Goal: Download file/media

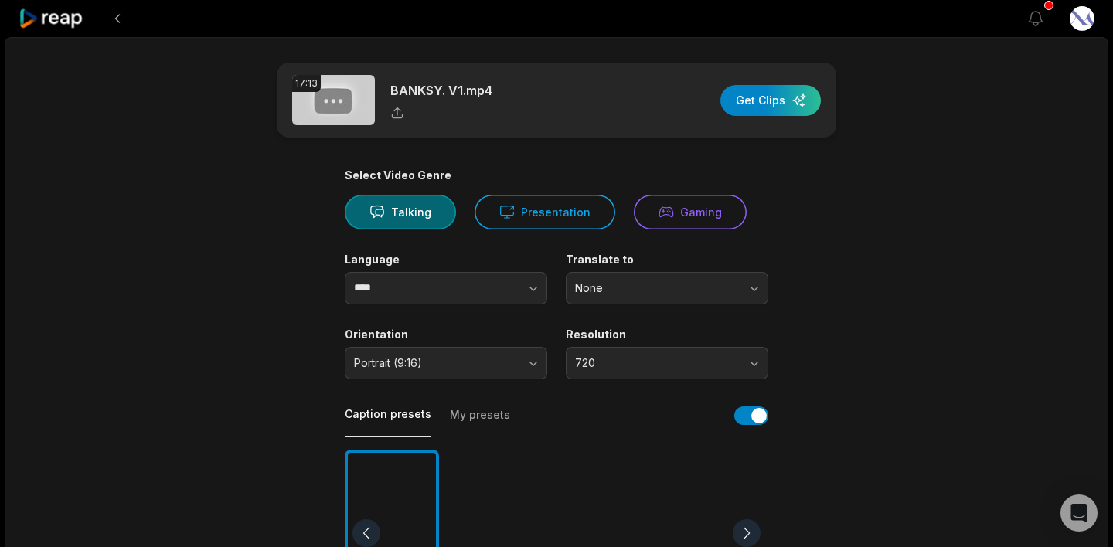
scroll to position [49, 0]
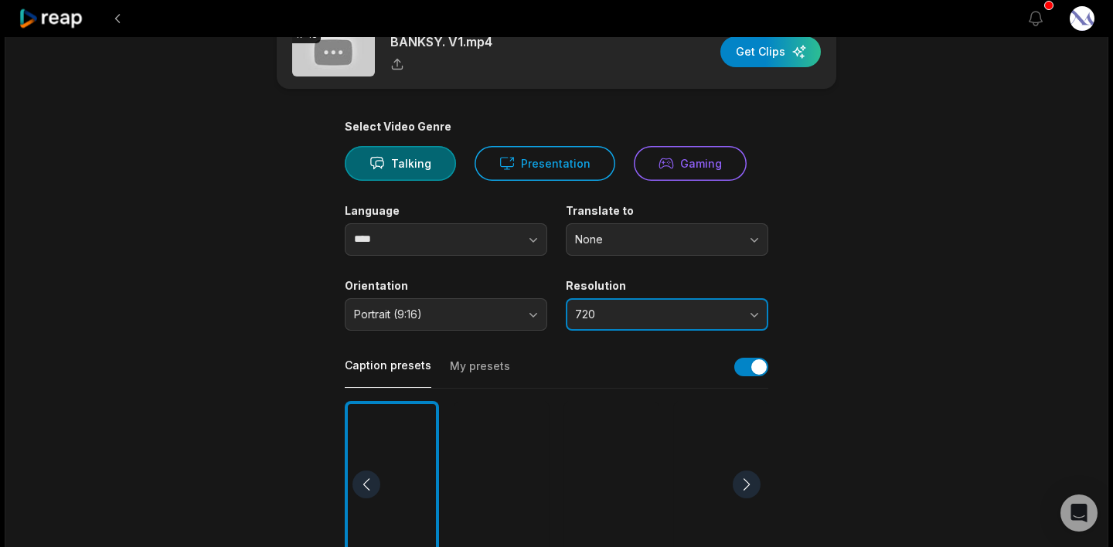
click at [705, 315] on span "720" at bounding box center [656, 315] width 162 height 14
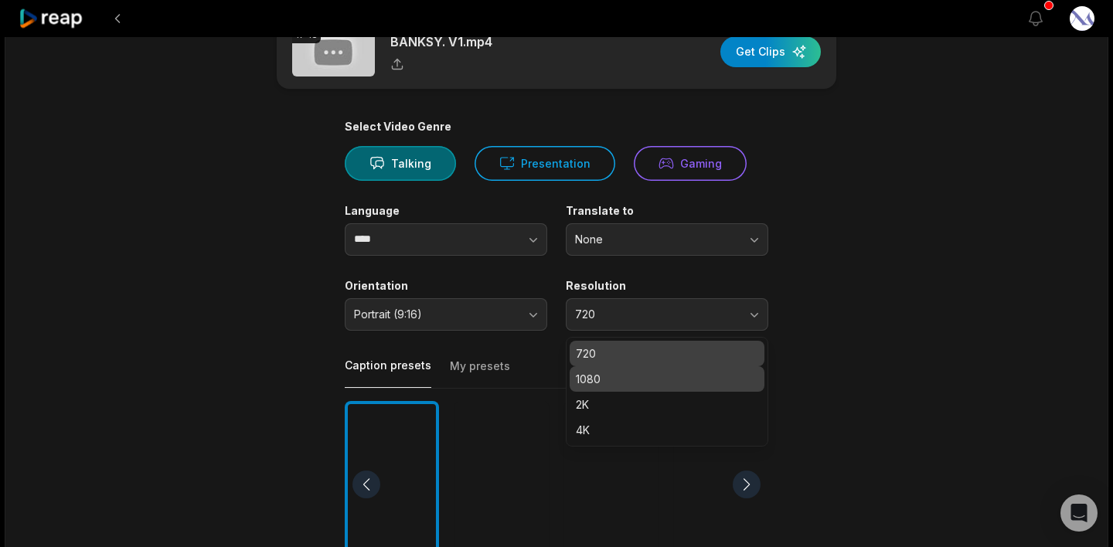
click at [698, 375] on p "1080" at bounding box center [667, 379] width 182 height 16
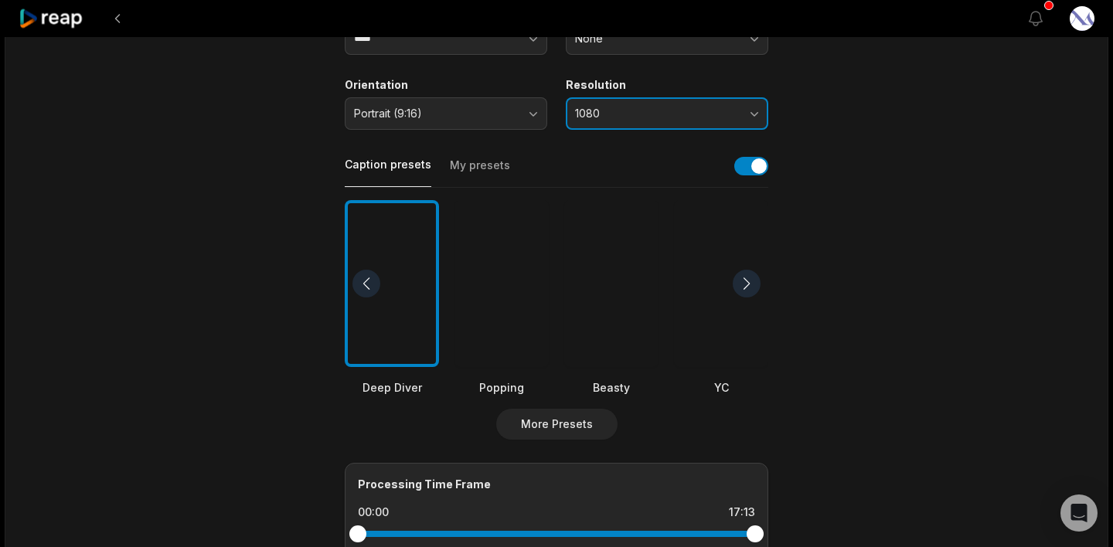
scroll to position [252, 0]
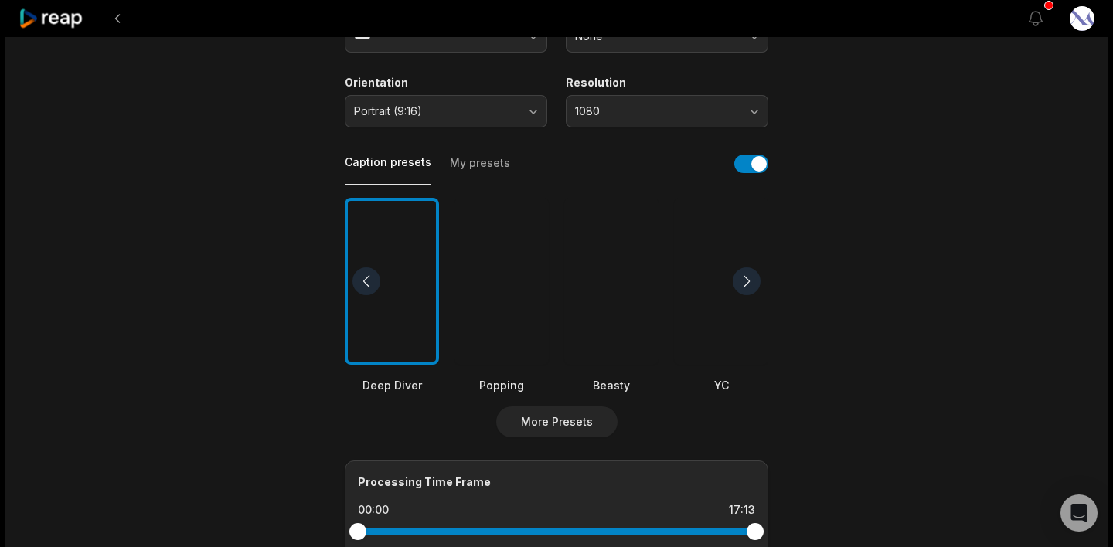
click at [742, 285] on div at bounding box center [746, 281] width 28 height 28
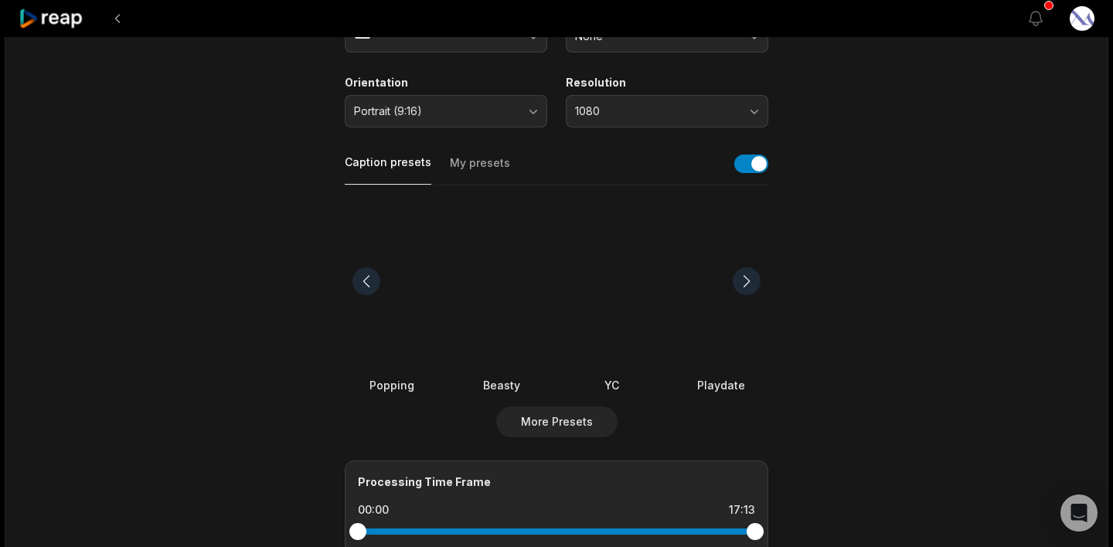
click at [742, 285] on div at bounding box center [746, 281] width 28 height 28
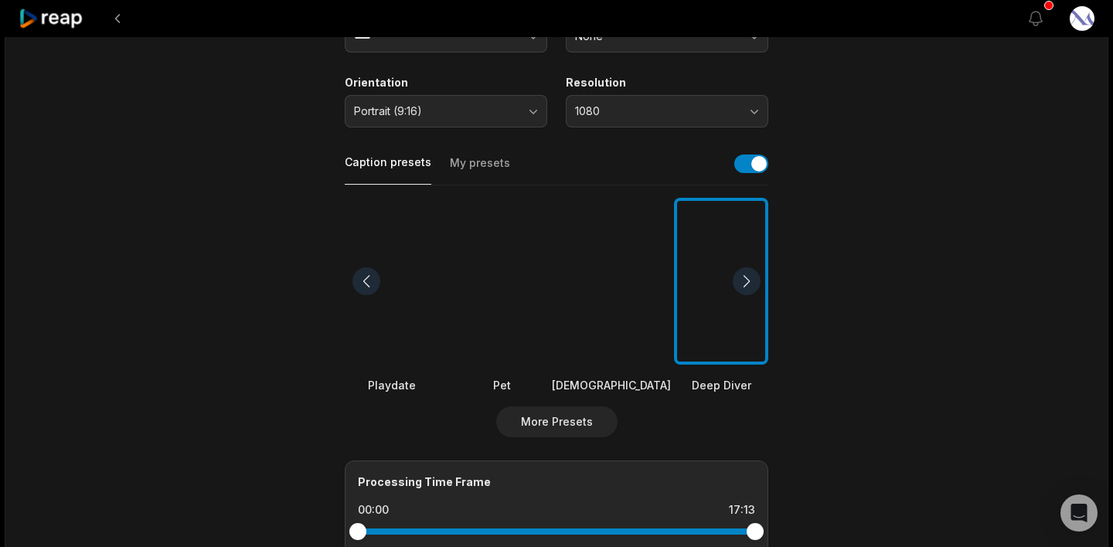
click at [742, 285] on div at bounding box center [746, 281] width 28 height 28
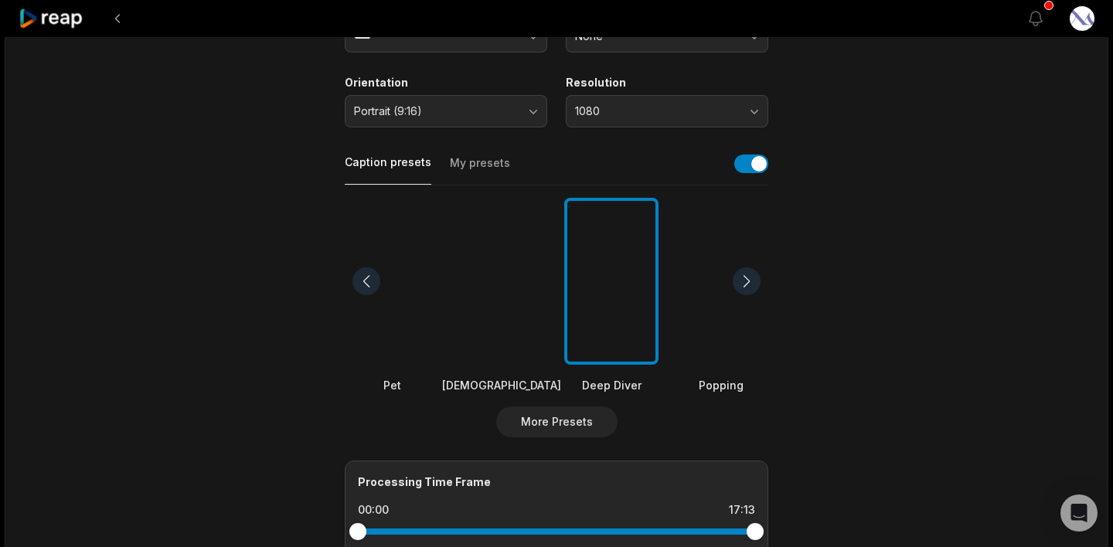
click at [742, 285] on div at bounding box center [746, 281] width 28 height 28
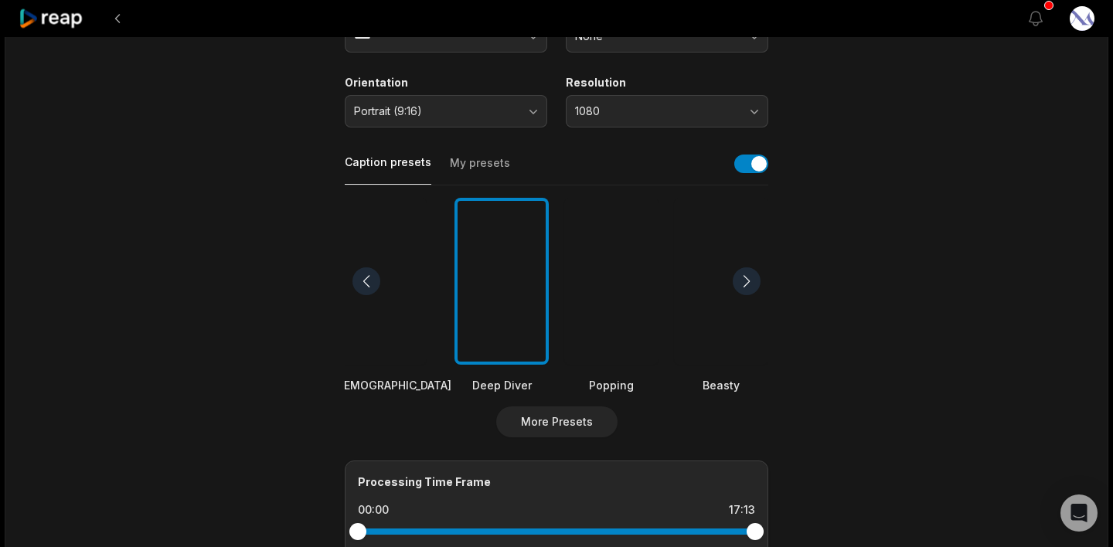
click at [742, 285] on div at bounding box center [746, 281] width 28 height 28
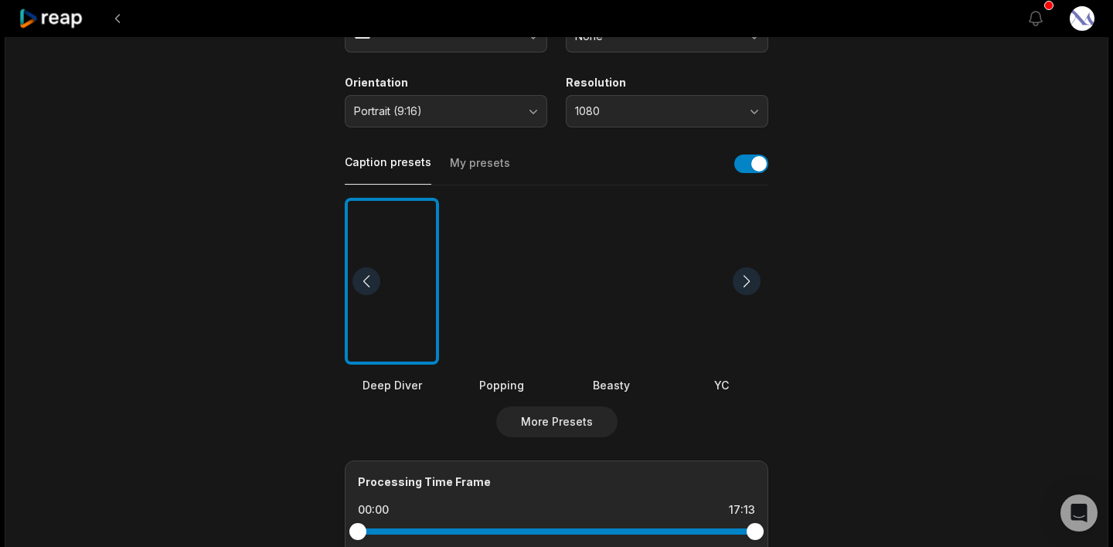
click at [742, 285] on div at bounding box center [746, 281] width 28 height 28
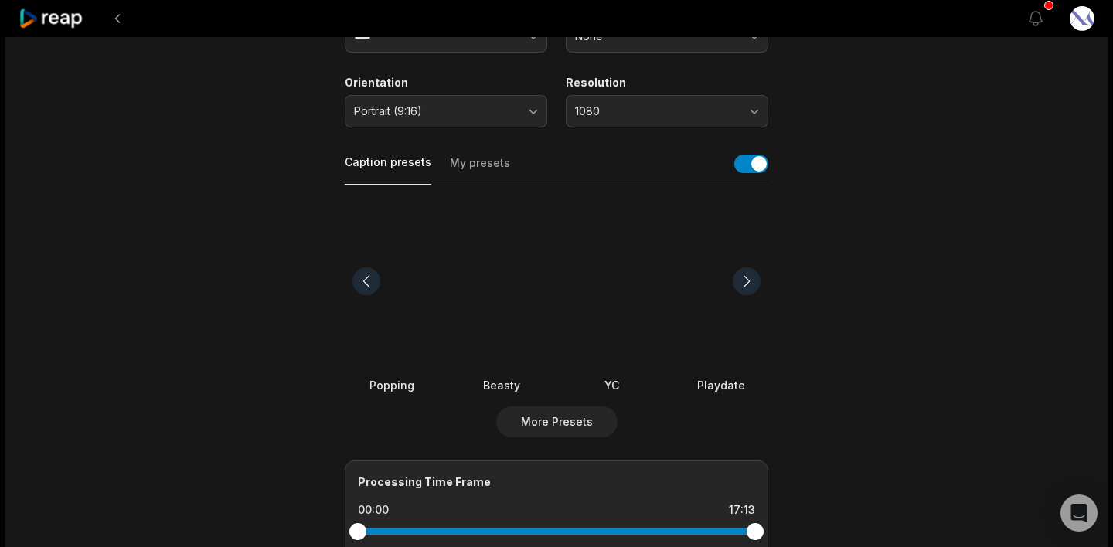
click at [742, 285] on div at bounding box center [746, 281] width 28 height 28
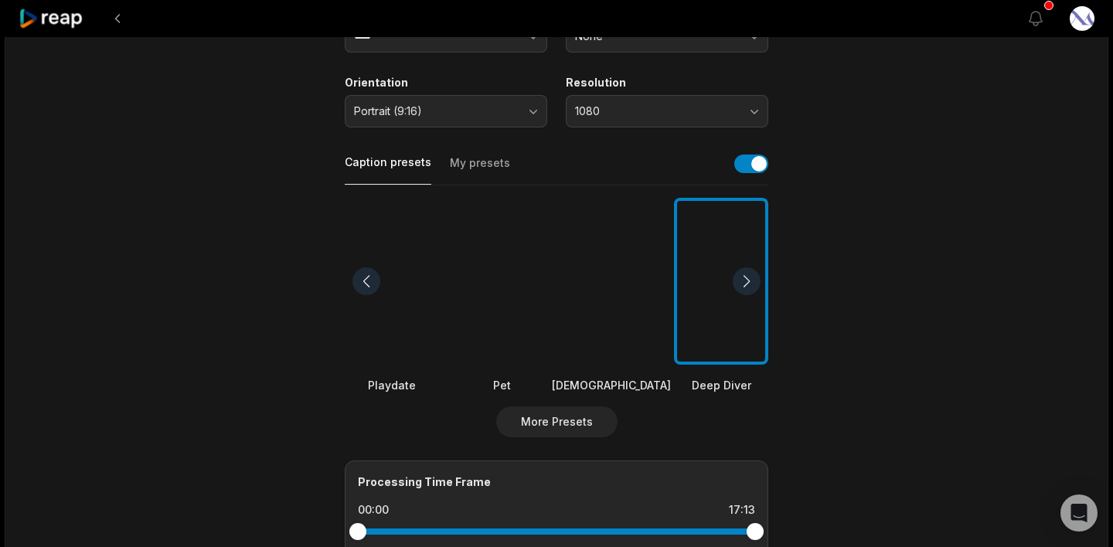
click at [412, 326] on div at bounding box center [392, 282] width 94 height 168
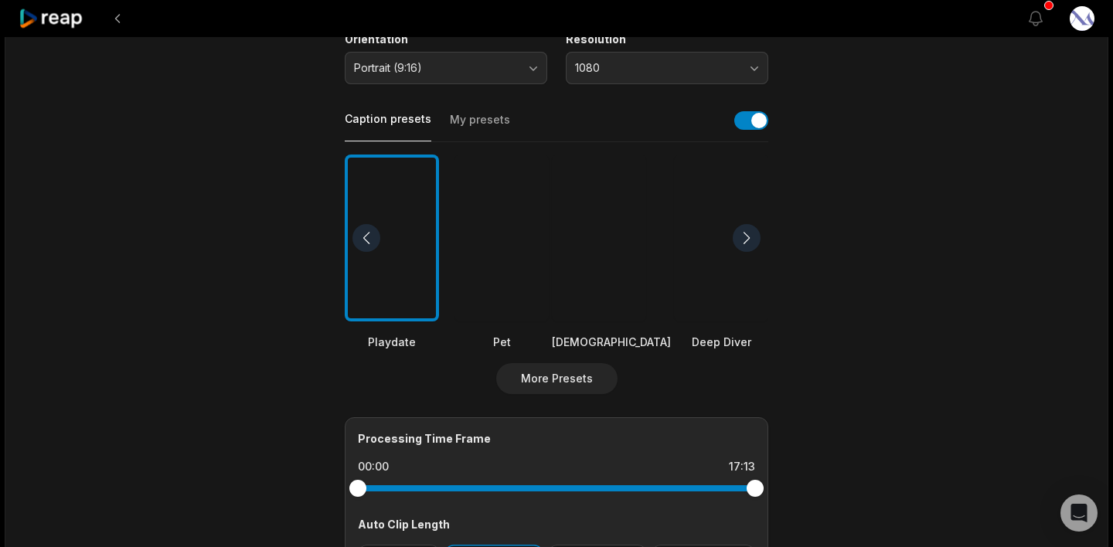
scroll to position [0, 0]
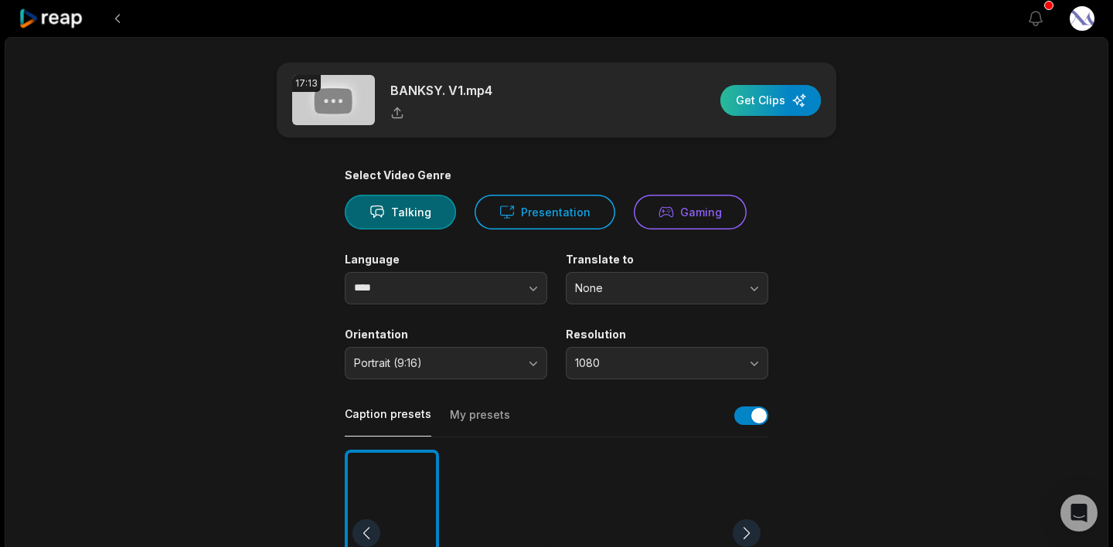
click at [770, 107] on div "button" at bounding box center [770, 100] width 100 height 31
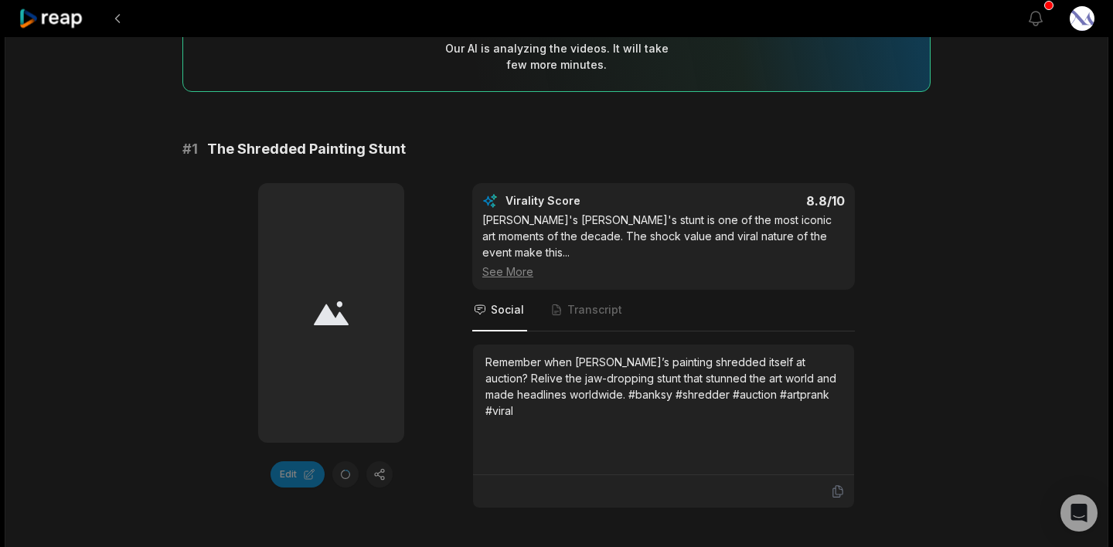
scroll to position [172, 0]
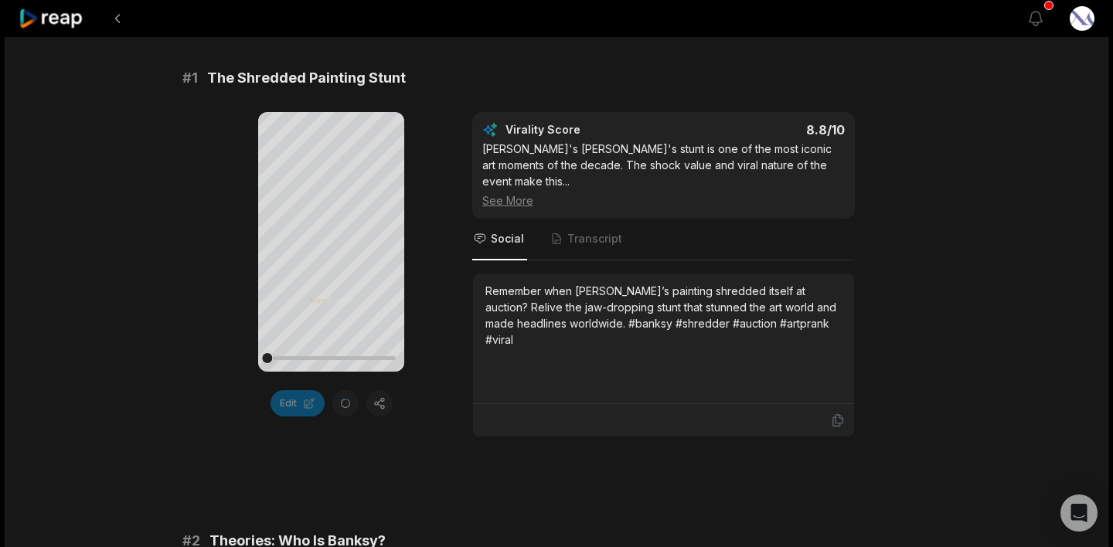
scroll to position [263, 0]
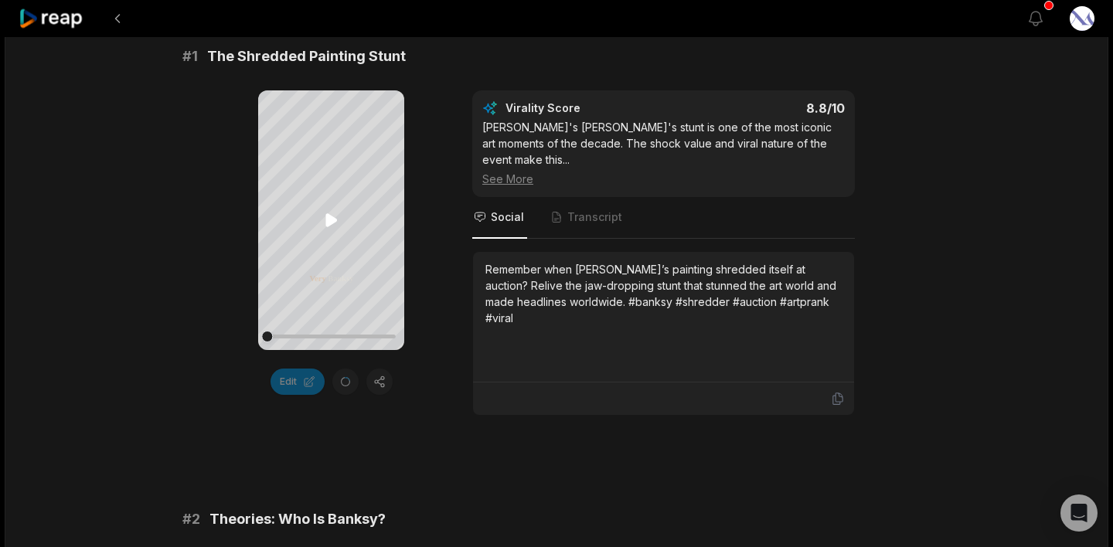
click at [331, 222] on icon at bounding box center [331, 220] width 12 height 13
click at [329, 221] on icon at bounding box center [331, 220] width 19 height 19
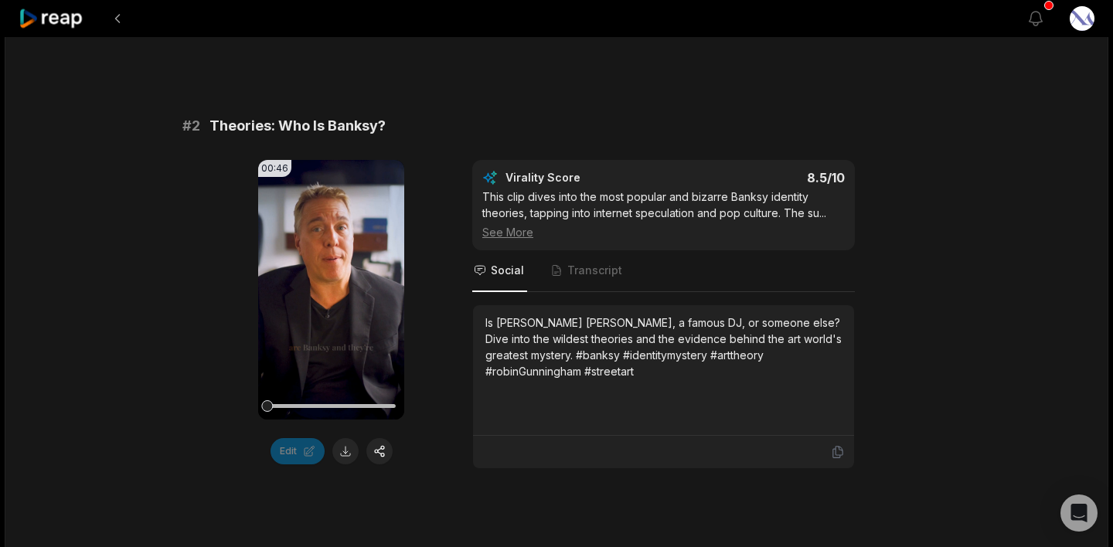
scroll to position [661, 0]
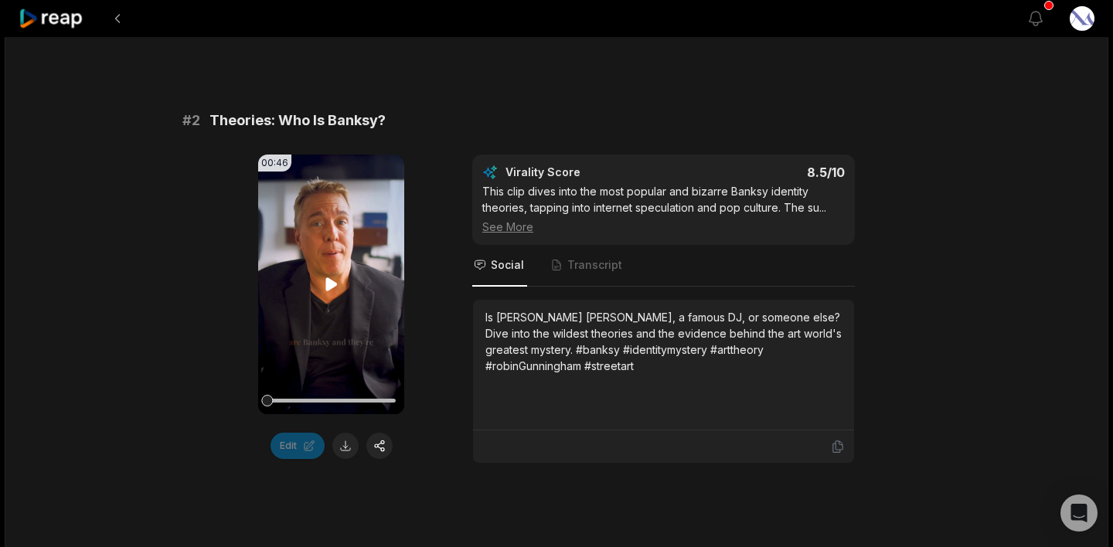
click at [335, 253] on video "Your browser does not support mp4 format." at bounding box center [331, 285] width 146 height 260
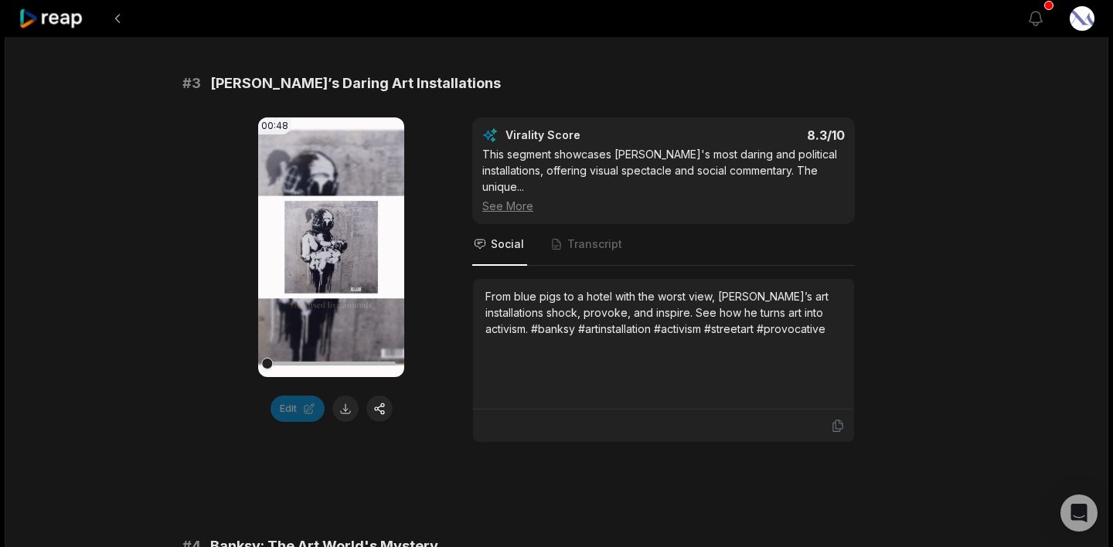
scroll to position [1231, 0]
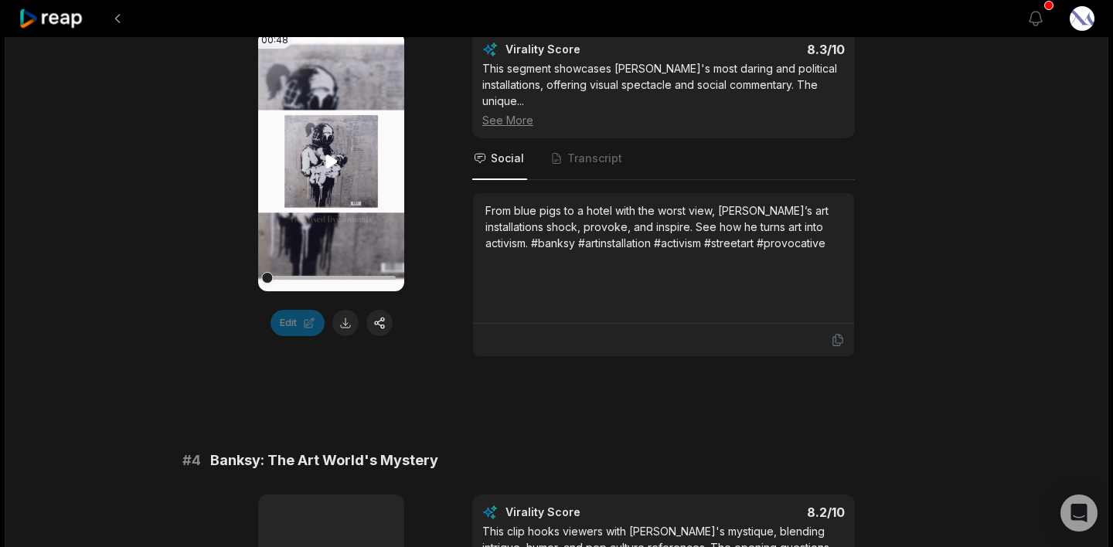
click at [346, 179] on video "Your browser does not support mp4 format." at bounding box center [331, 162] width 146 height 260
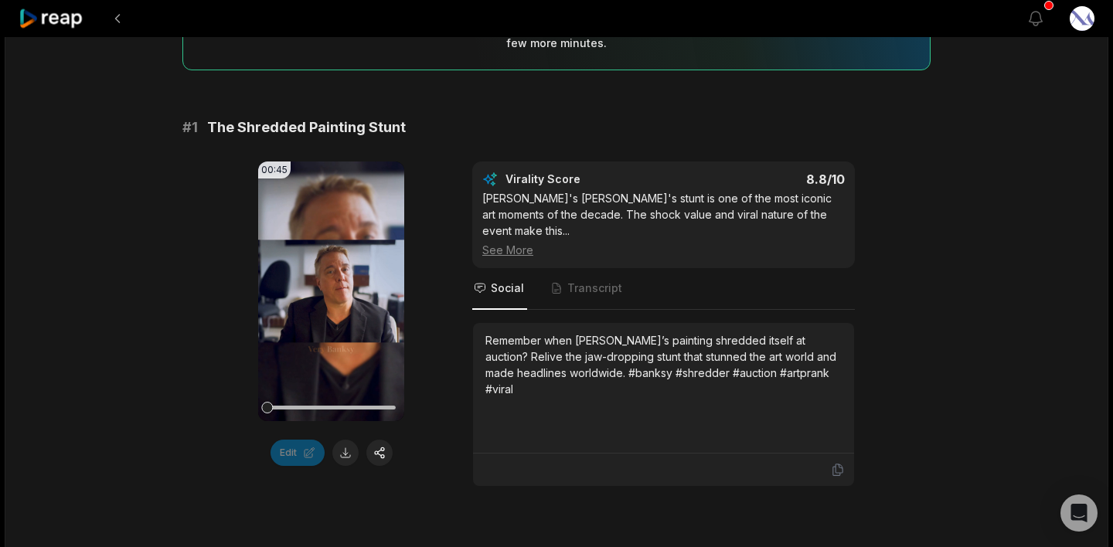
scroll to position [188, 0]
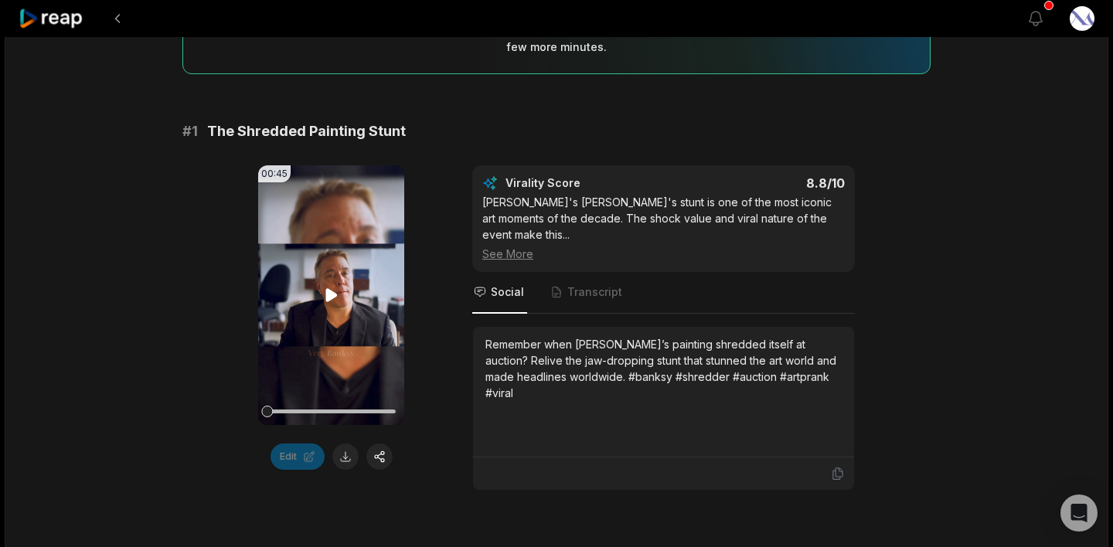
click at [291, 338] on video "Your browser does not support mp4 format." at bounding box center [331, 295] width 146 height 260
click at [347, 461] on button at bounding box center [345, 456] width 26 height 26
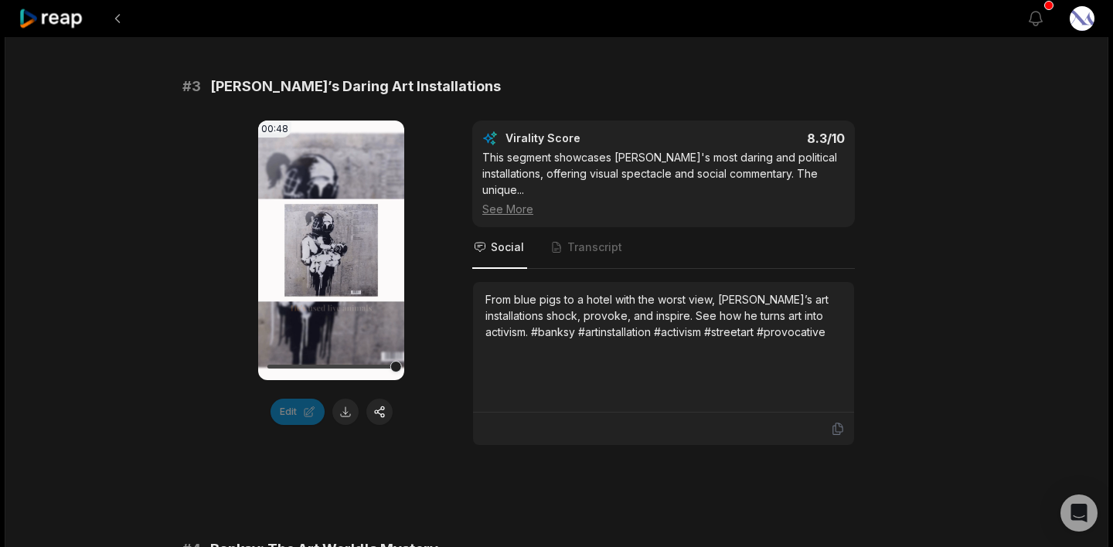
scroll to position [1133, 0]
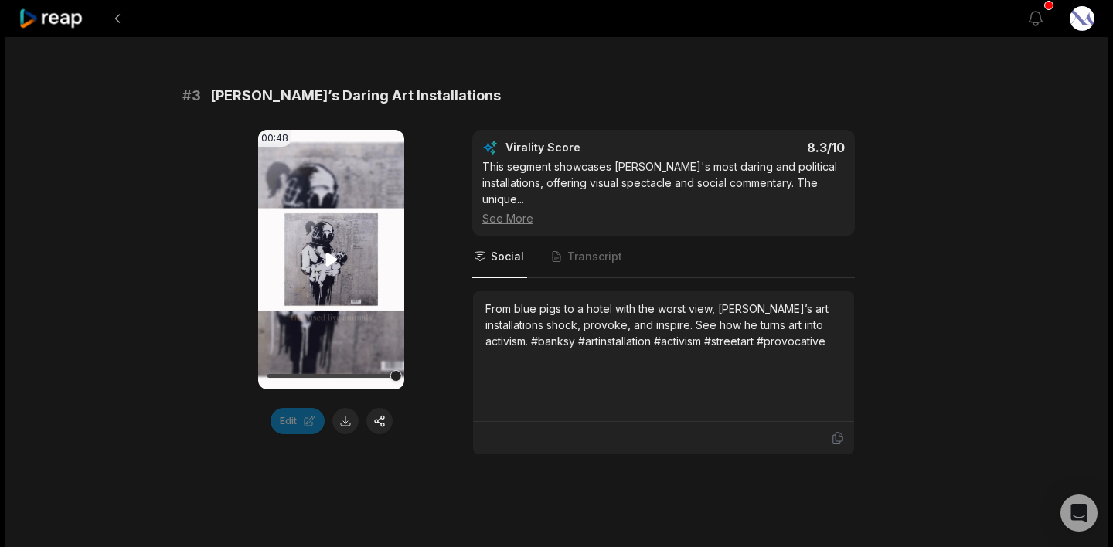
click at [325, 252] on icon at bounding box center [331, 259] width 19 height 19
click at [341, 409] on button at bounding box center [345, 421] width 26 height 26
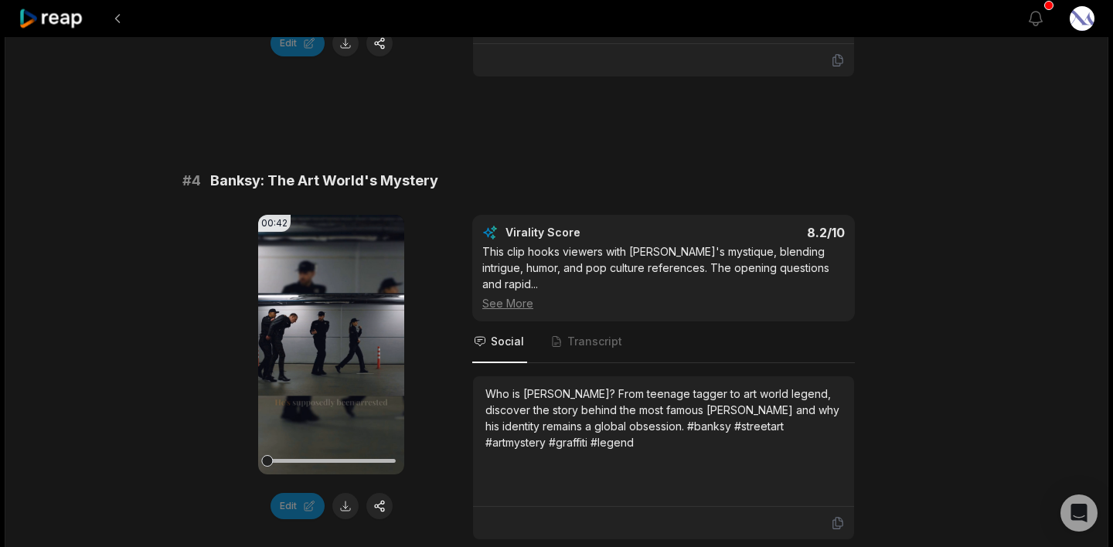
scroll to position [1517, 0]
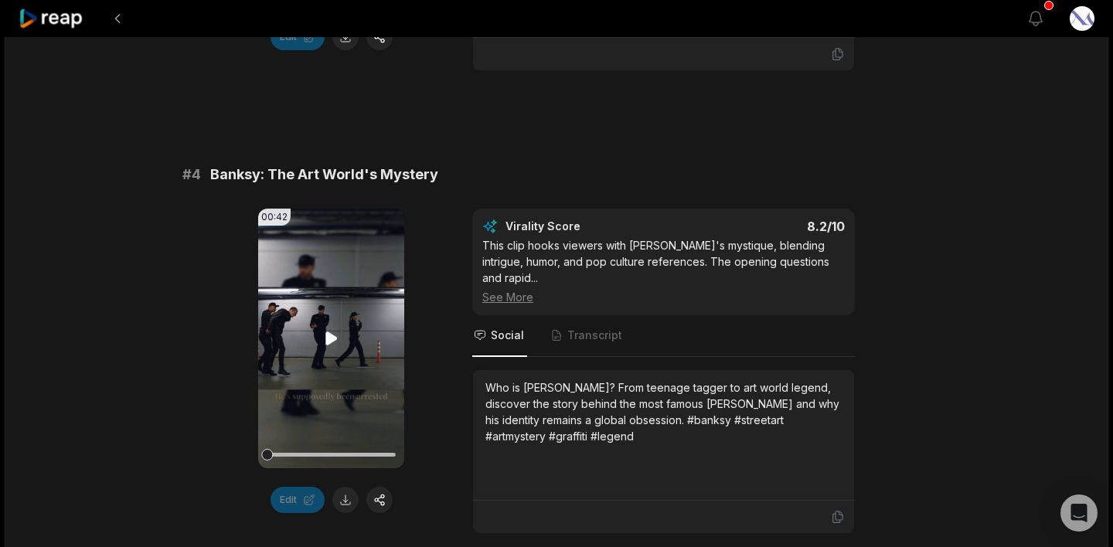
click at [345, 364] on video "Your browser does not support mp4 format." at bounding box center [331, 339] width 146 height 260
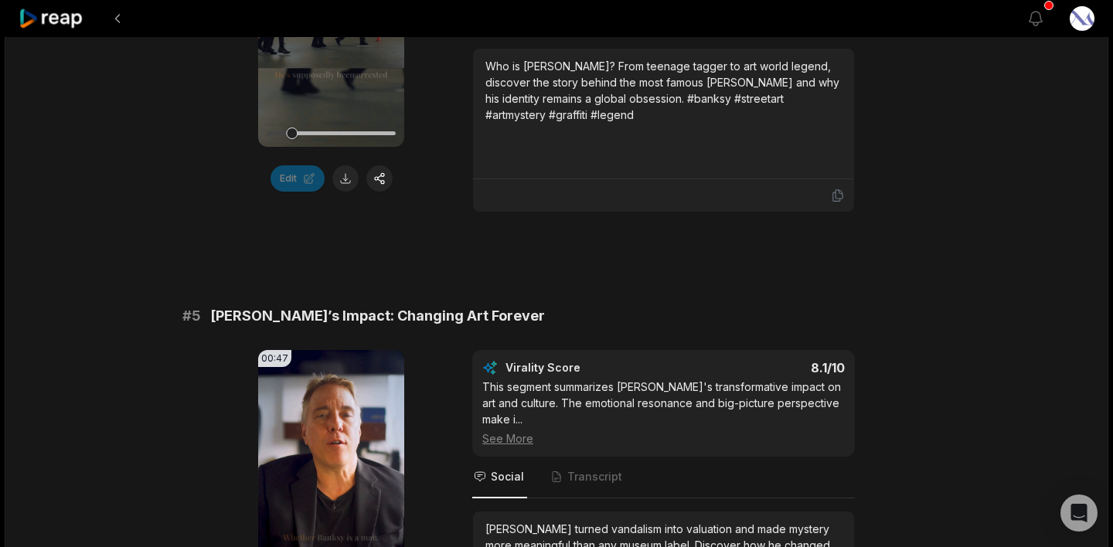
scroll to position [1816, 0]
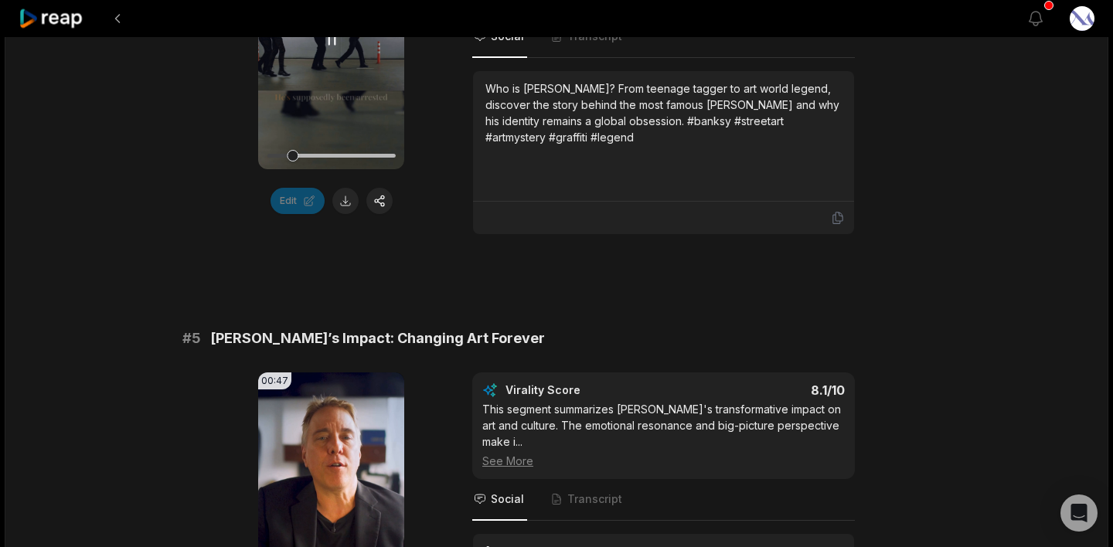
click at [318, 46] on video "Your browser does not support mp4 format." at bounding box center [331, 40] width 146 height 260
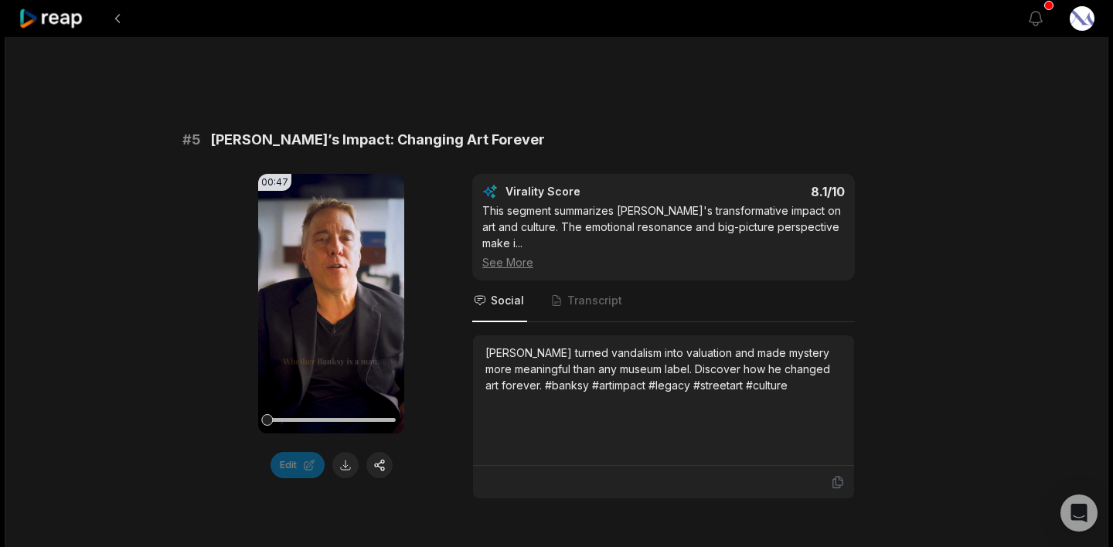
scroll to position [2015, 0]
click at [323, 294] on icon at bounding box center [331, 303] width 19 height 19
click at [343, 451] on button at bounding box center [345, 464] width 26 height 26
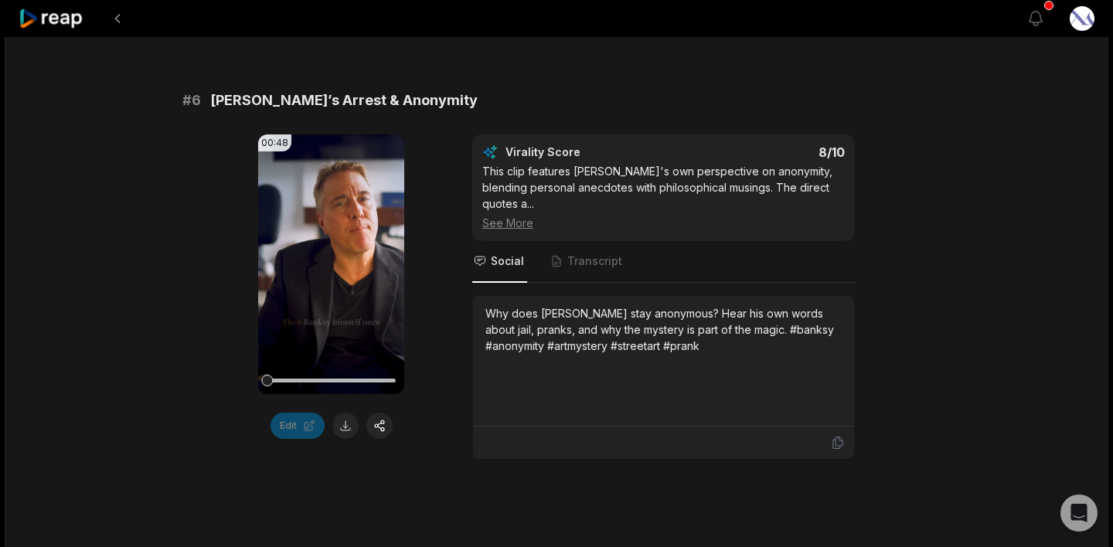
scroll to position [2457, 0]
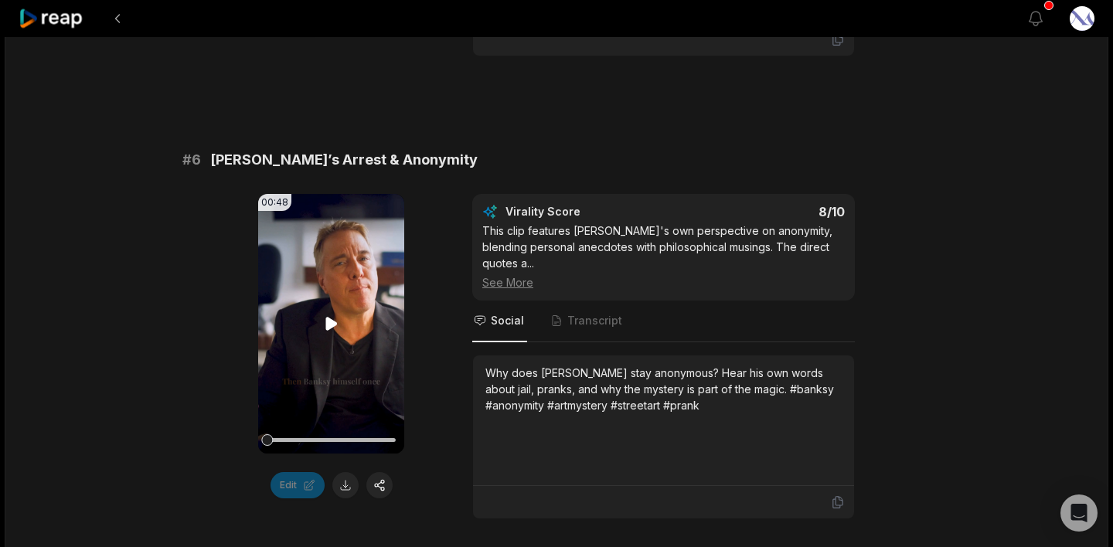
click at [345, 270] on video "Your browser does not support mp4 format." at bounding box center [331, 324] width 146 height 260
click at [334, 319] on icon at bounding box center [331, 324] width 6 height 10
click at [345, 472] on button at bounding box center [345, 485] width 26 height 26
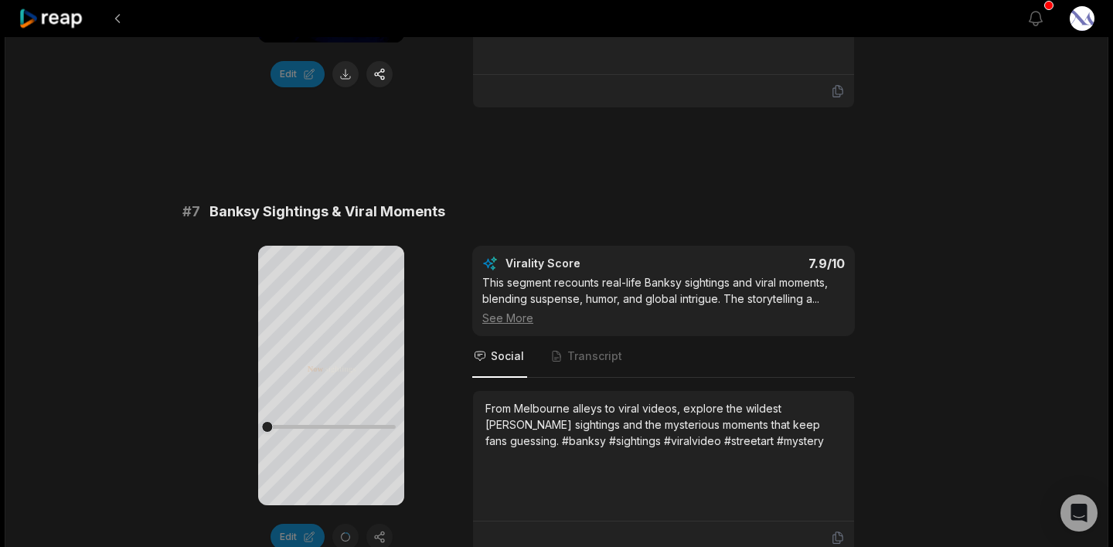
scroll to position [2871, 0]
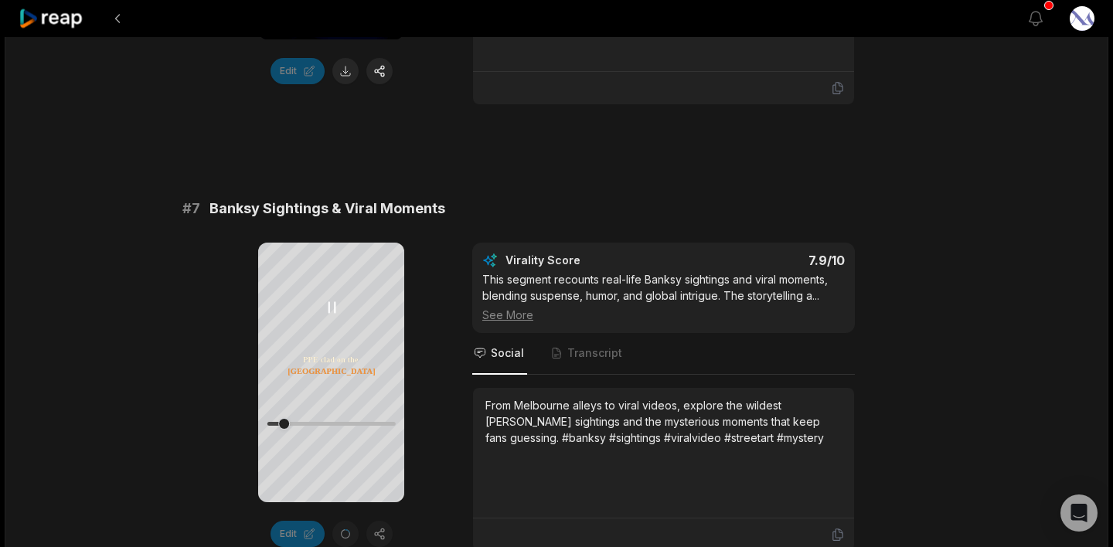
click at [332, 309] on icon at bounding box center [331, 307] width 19 height 19
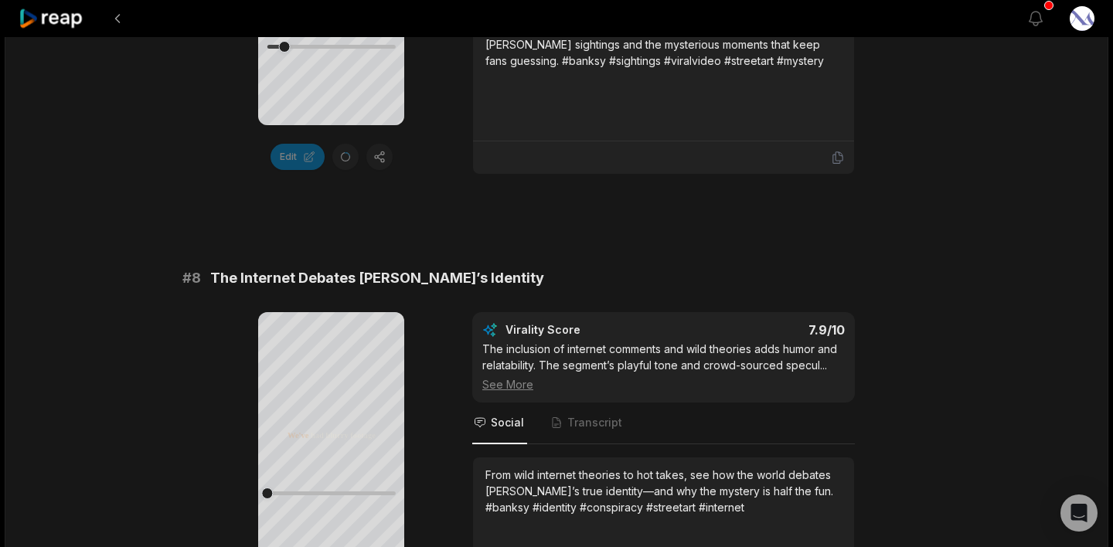
scroll to position [3254, 0]
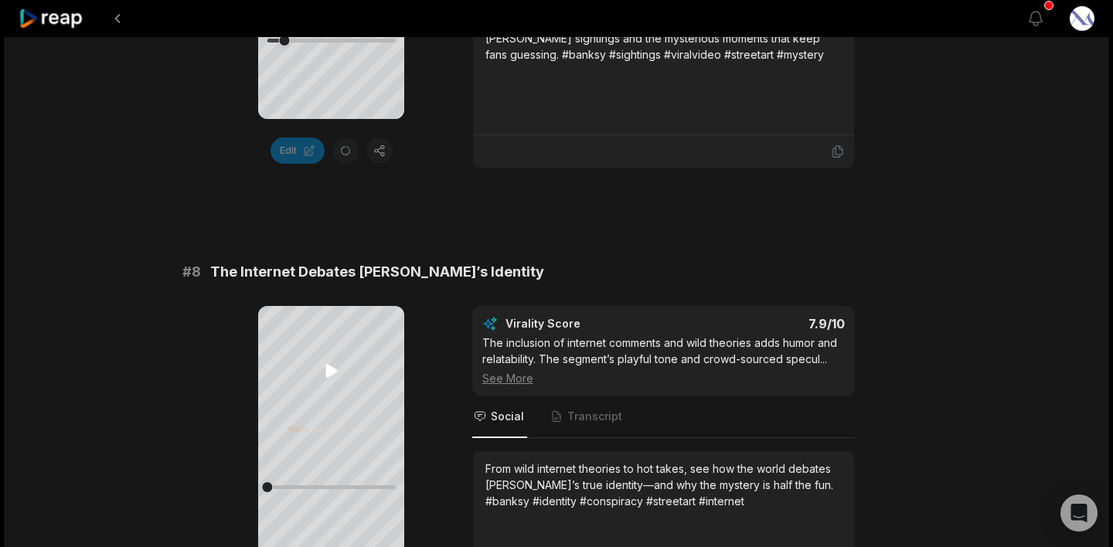
click at [332, 369] on icon at bounding box center [331, 371] width 12 height 13
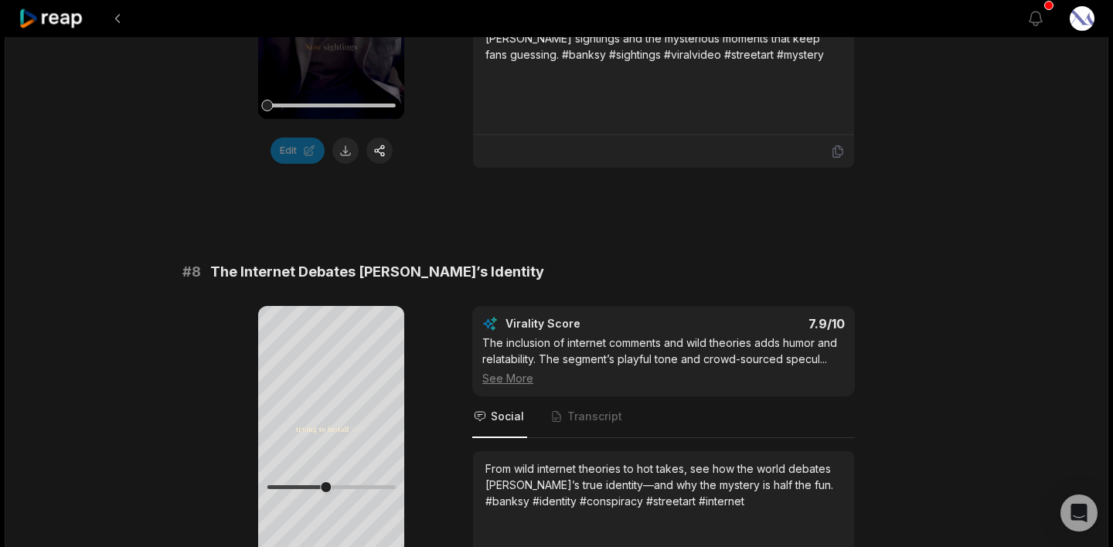
click at [332, 369] on icon at bounding box center [331, 371] width 19 height 19
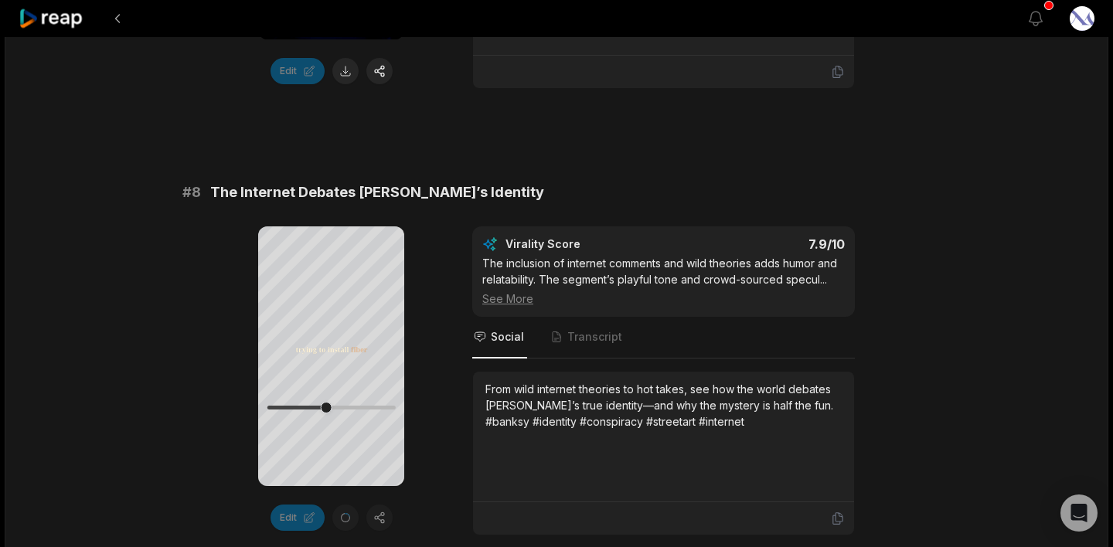
scroll to position [3327, 0]
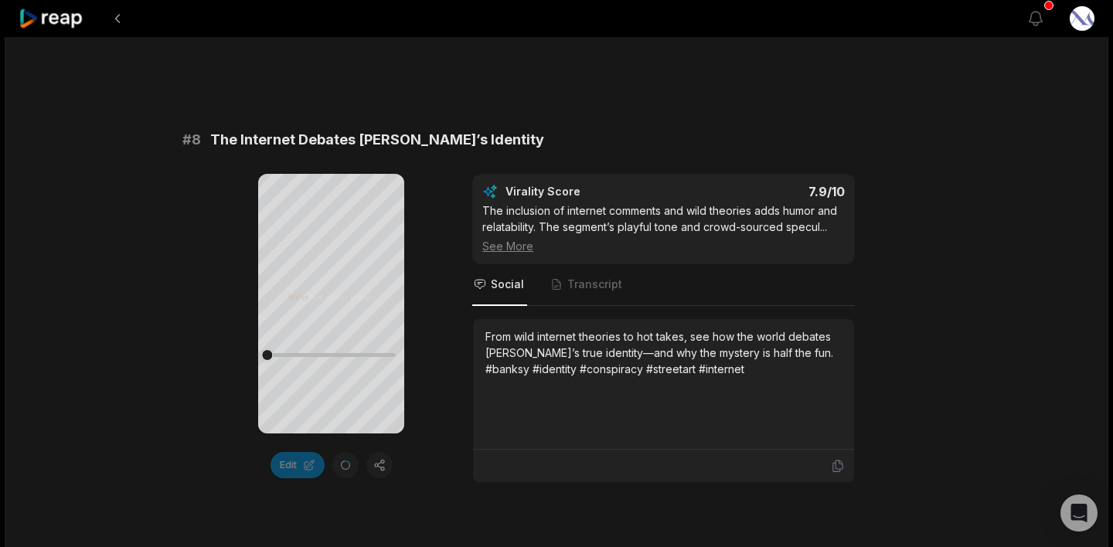
scroll to position [3374, 0]
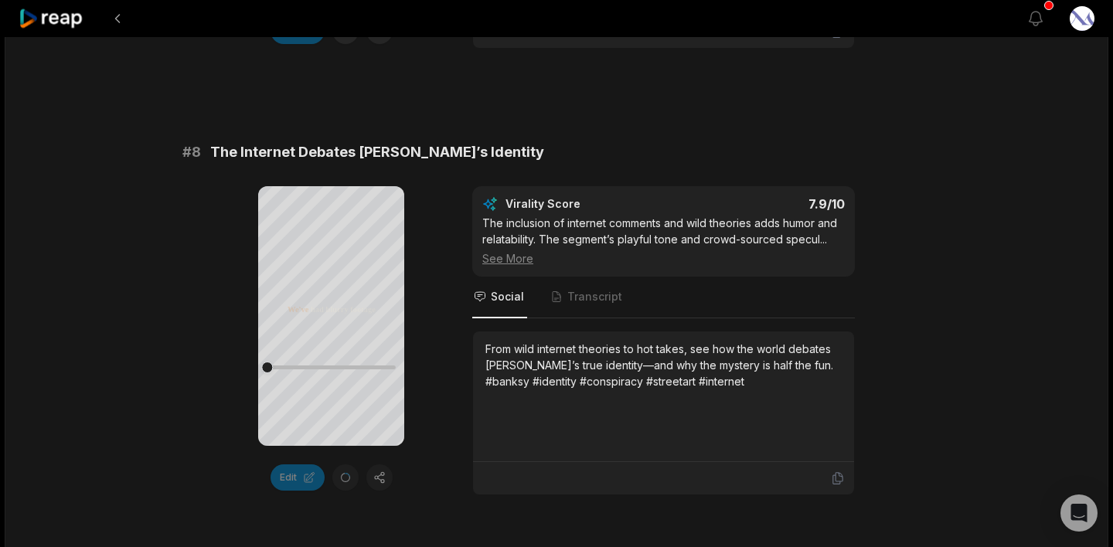
scroll to position [3374, 0]
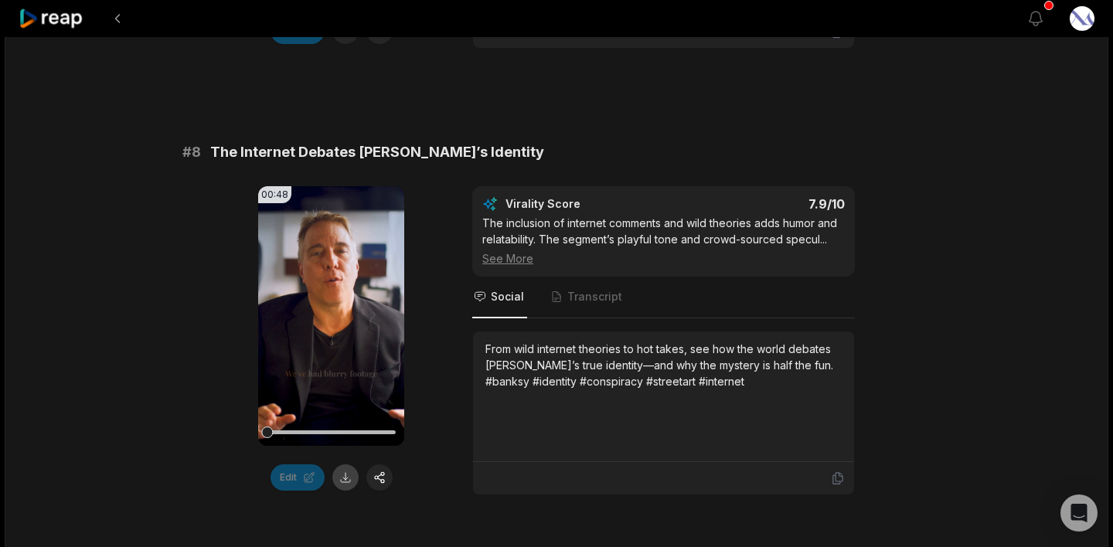
click at [343, 464] on button at bounding box center [345, 477] width 26 height 26
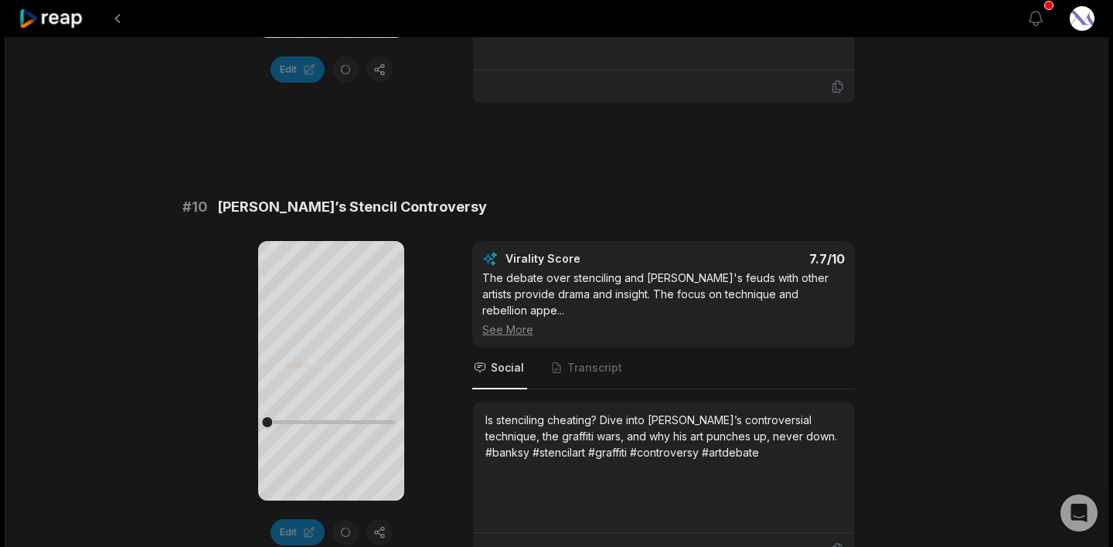
scroll to position [4257, 0]
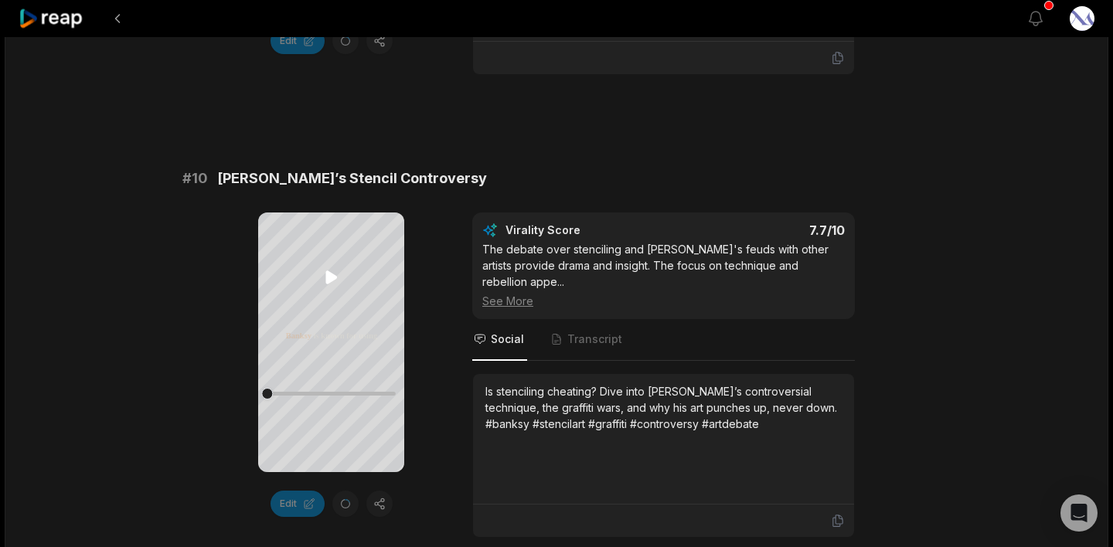
click at [329, 283] on icon at bounding box center [331, 277] width 12 height 13
click at [329, 283] on icon at bounding box center [331, 278] width 6 height 10
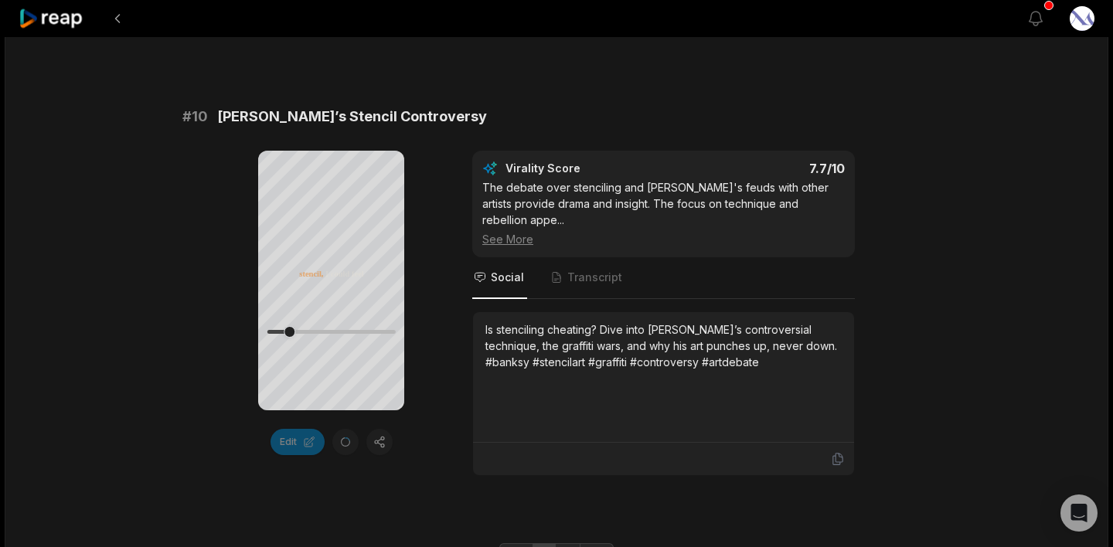
scroll to position [4320, 0]
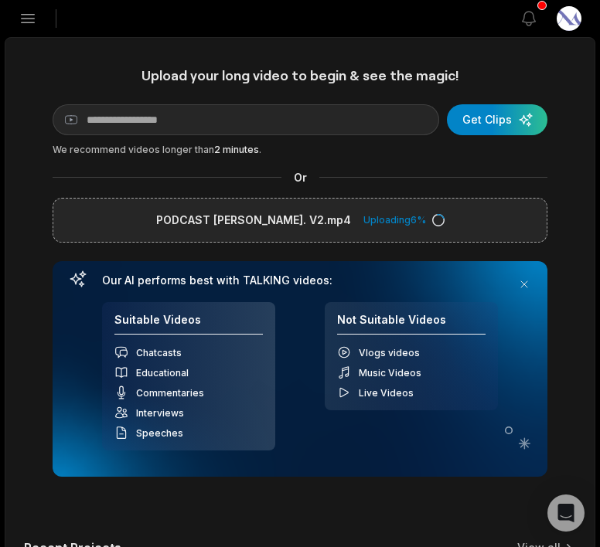
click at [162, 354] on span "Chatcasts" at bounding box center [159, 353] width 46 height 12
